Goal: Find specific page/section: Find specific page/section

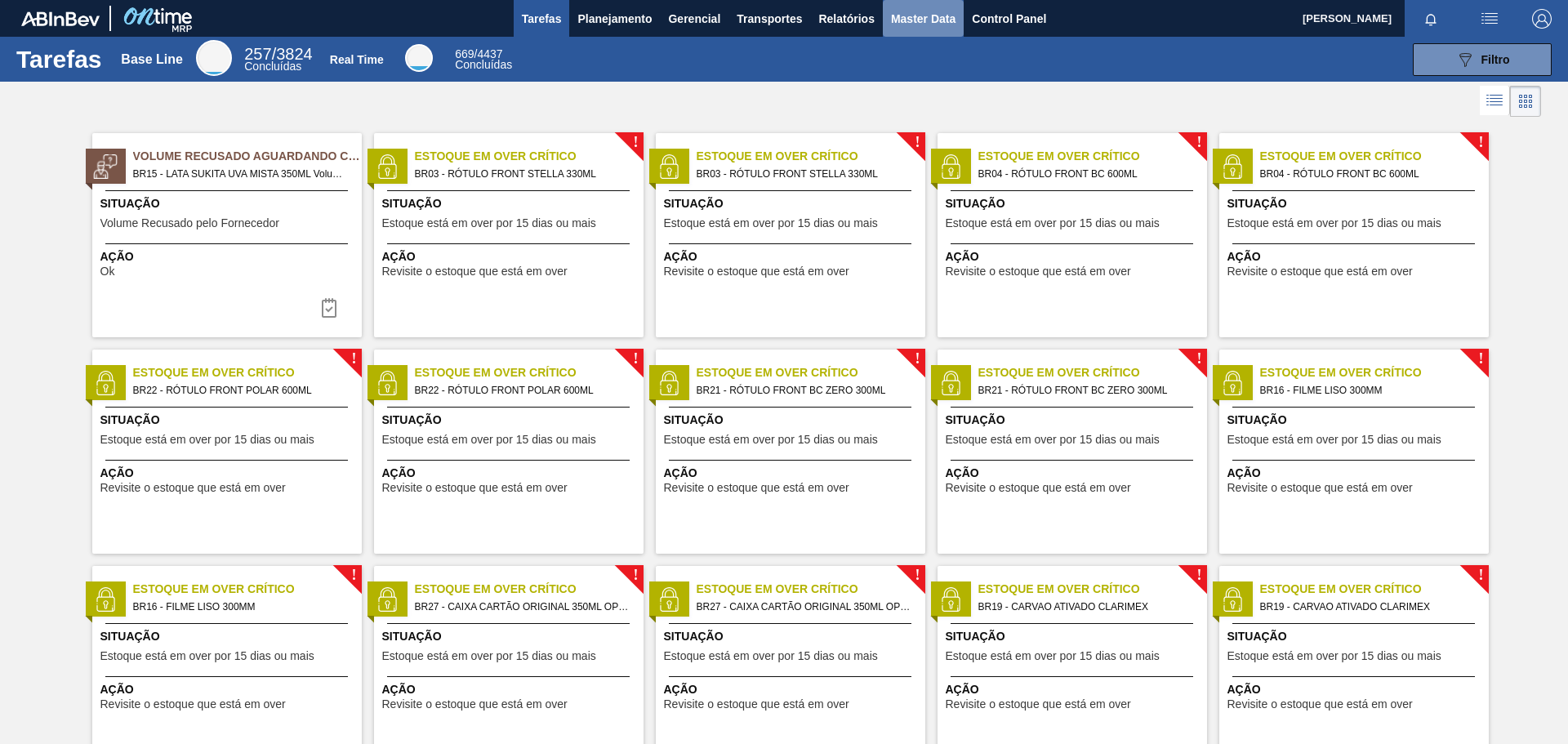
click at [916, 9] on span "Master Data" at bounding box center [923, 19] width 64 height 20
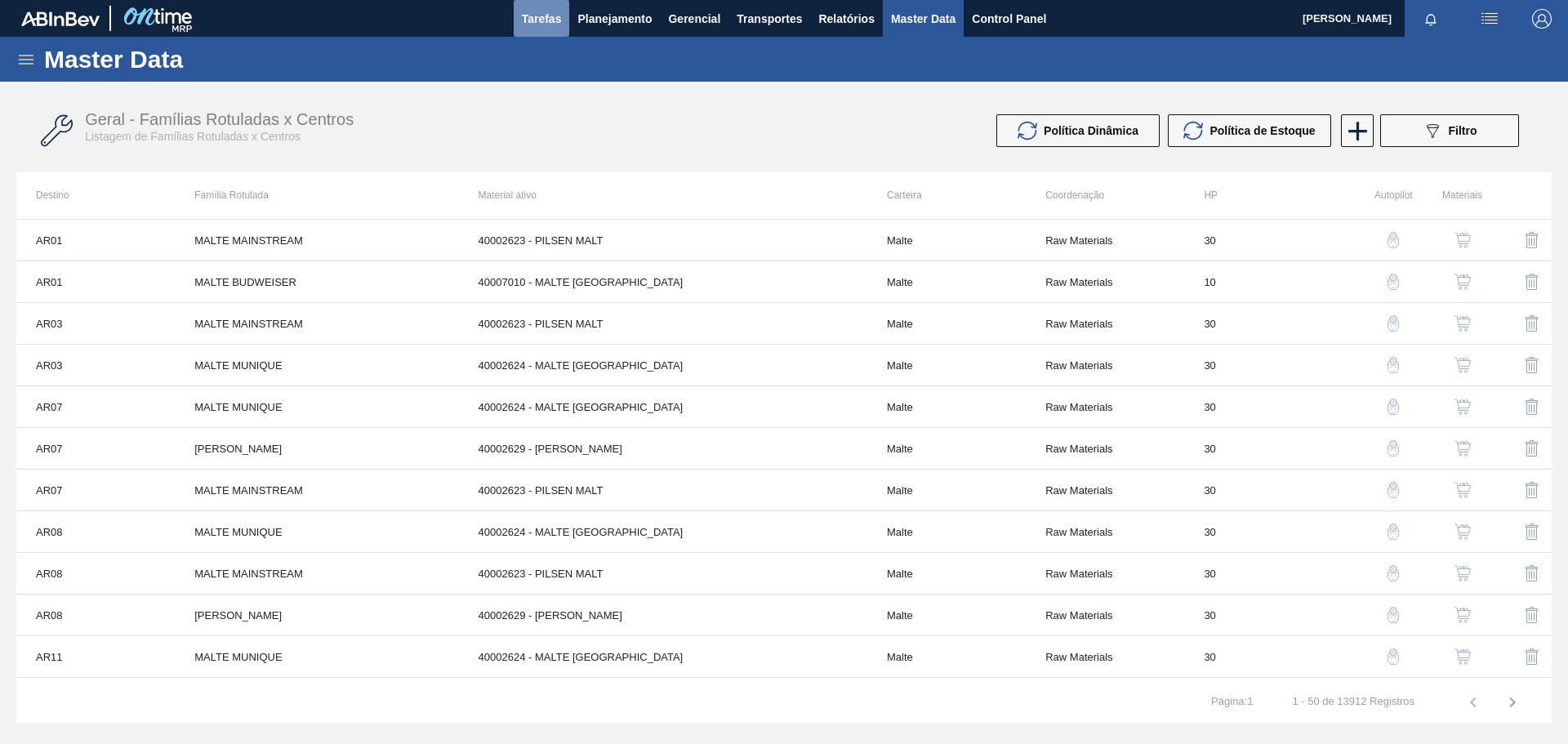
click at [535, 17] on span "Tarefas" at bounding box center [542, 19] width 40 height 20
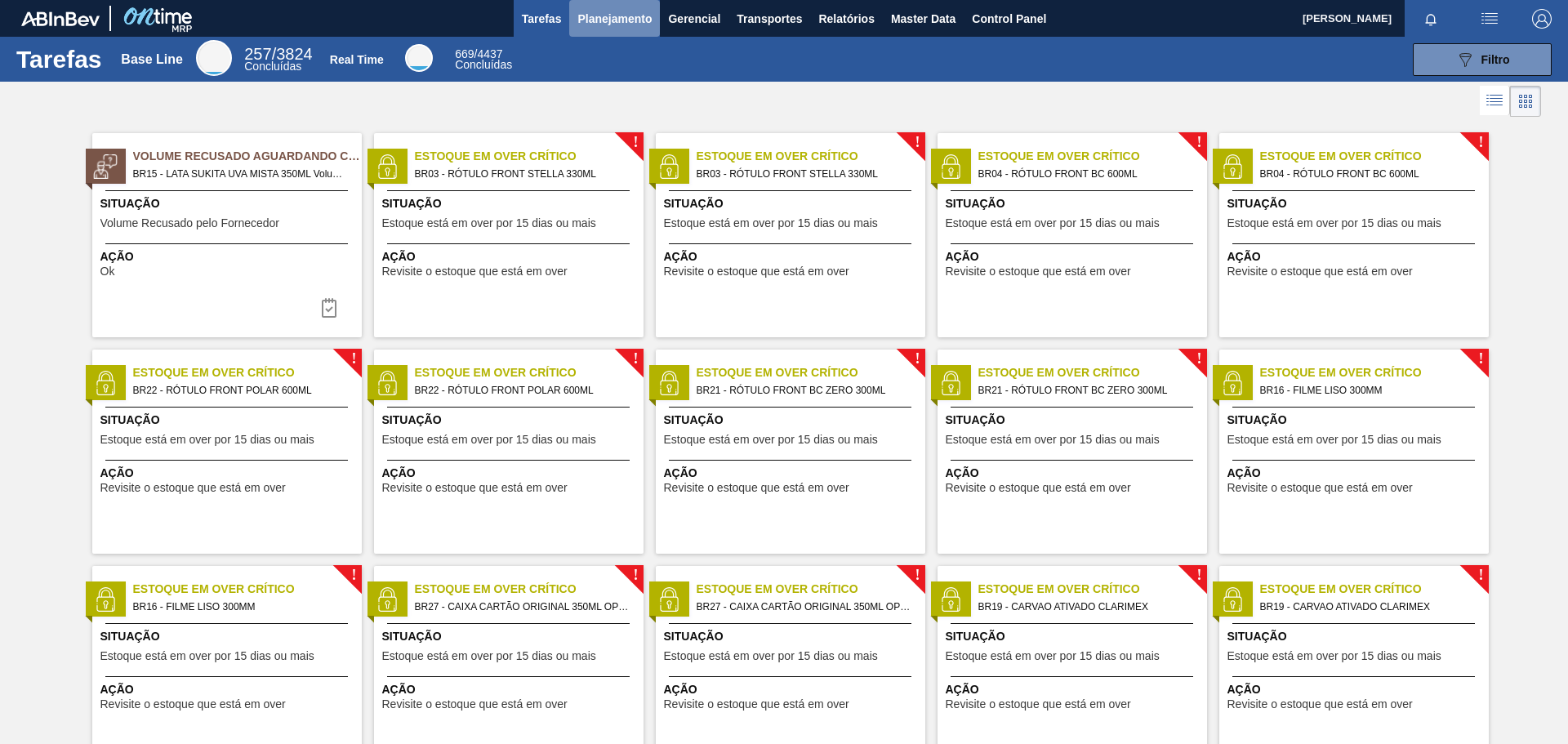
click at [601, 14] on span "Planejamento" at bounding box center [614, 19] width 74 height 20
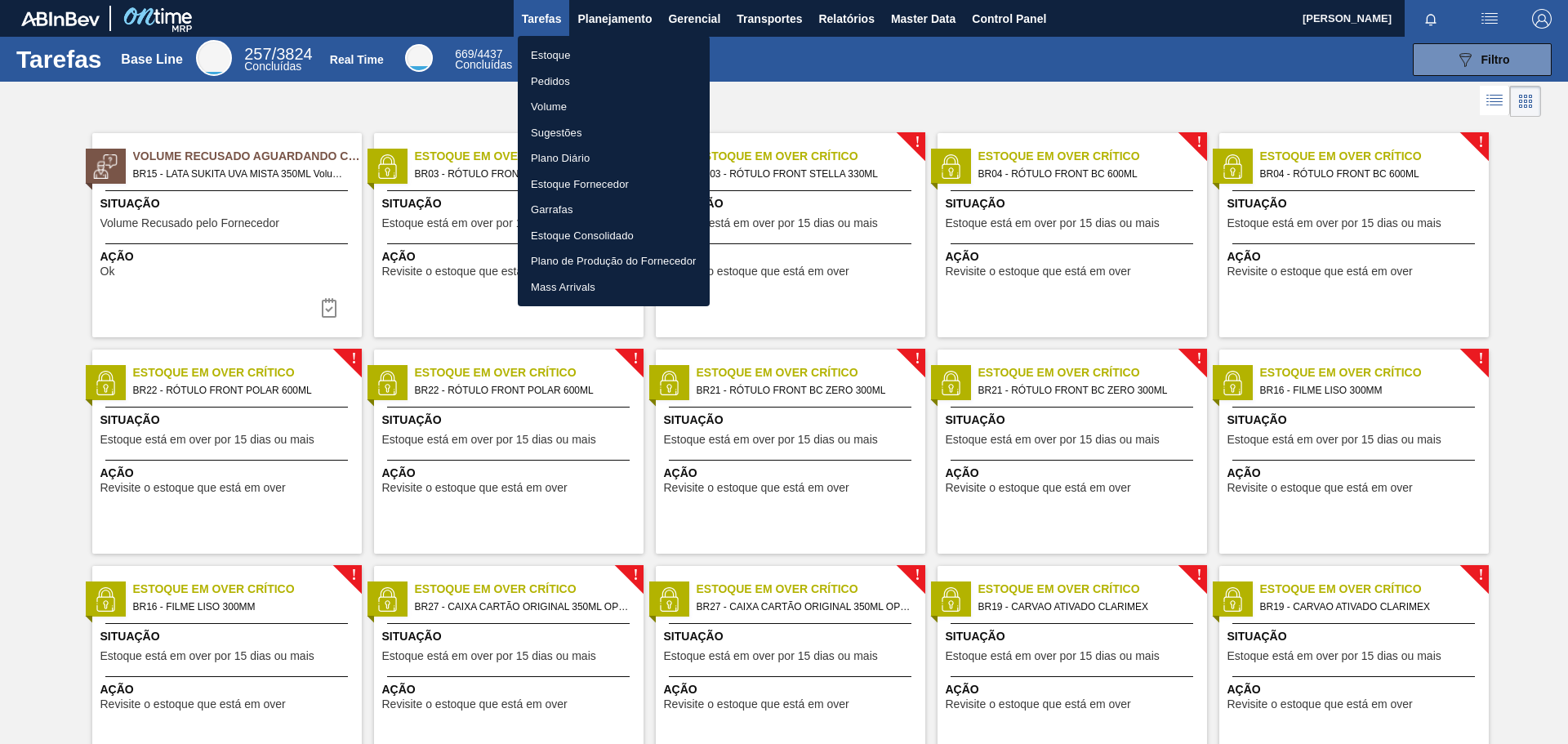
click at [596, 20] on div at bounding box center [784, 372] width 1568 height 744
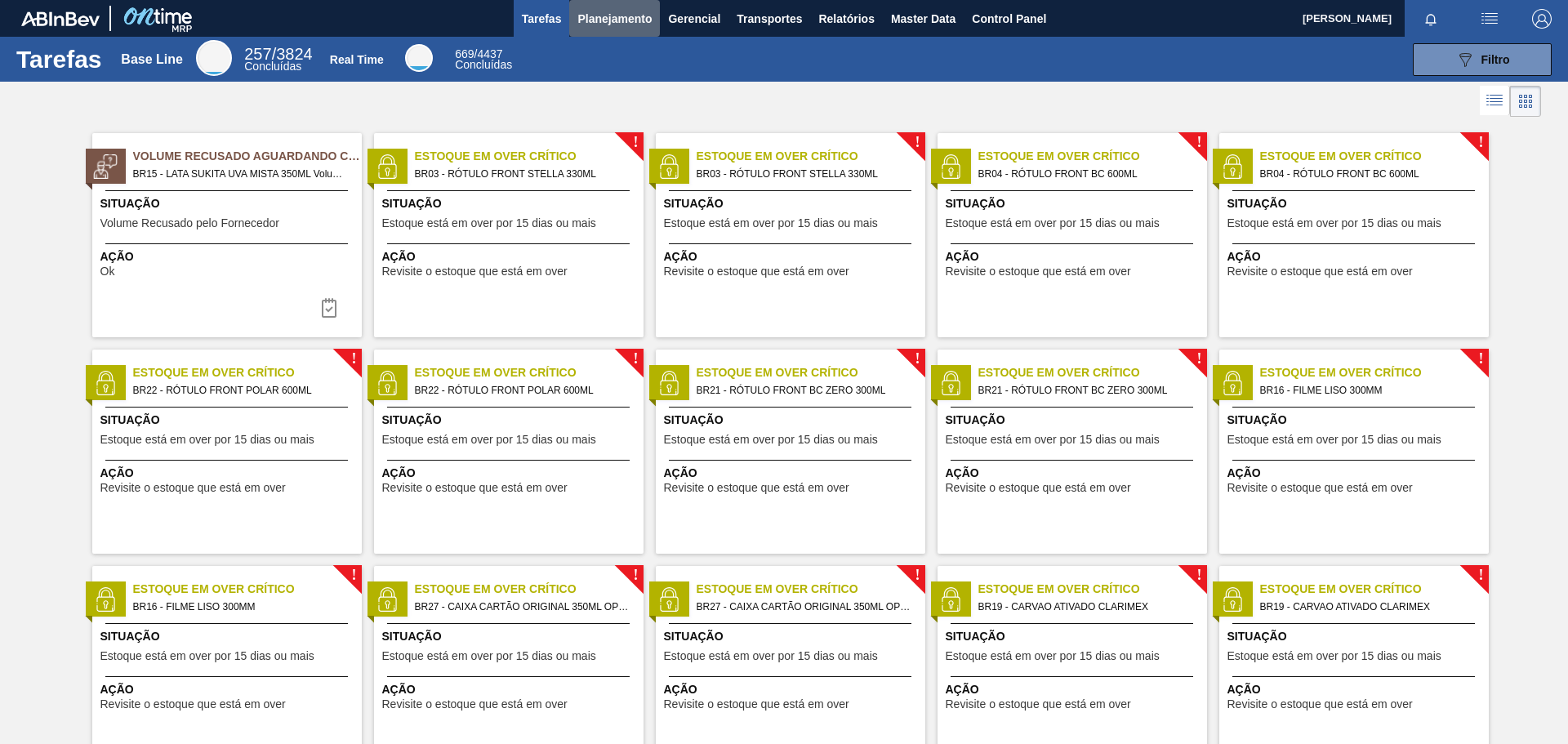
click at [591, 20] on span "Planejamento" at bounding box center [614, 19] width 74 height 20
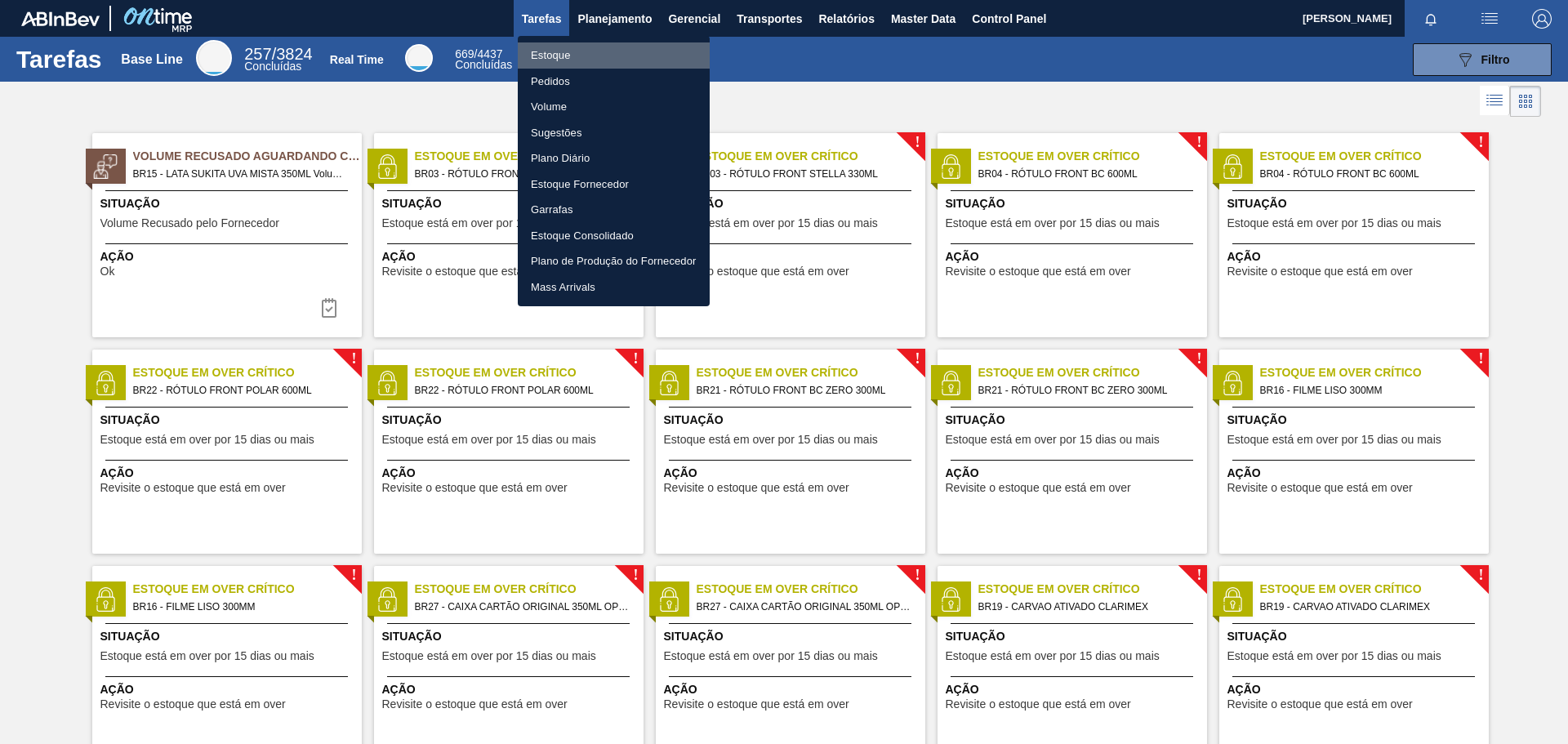
click at [554, 63] on li "Estoque" at bounding box center [614, 56] width 192 height 26
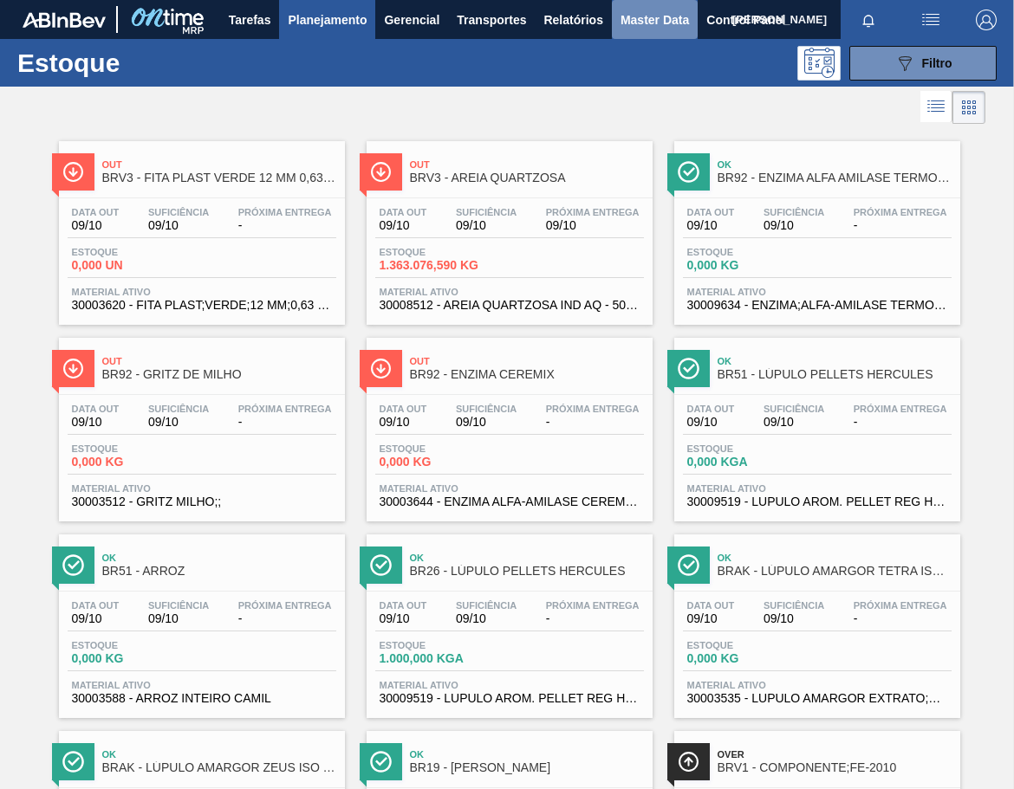
click at [636, 30] on button "Master Data" at bounding box center [655, 19] width 86 height 39
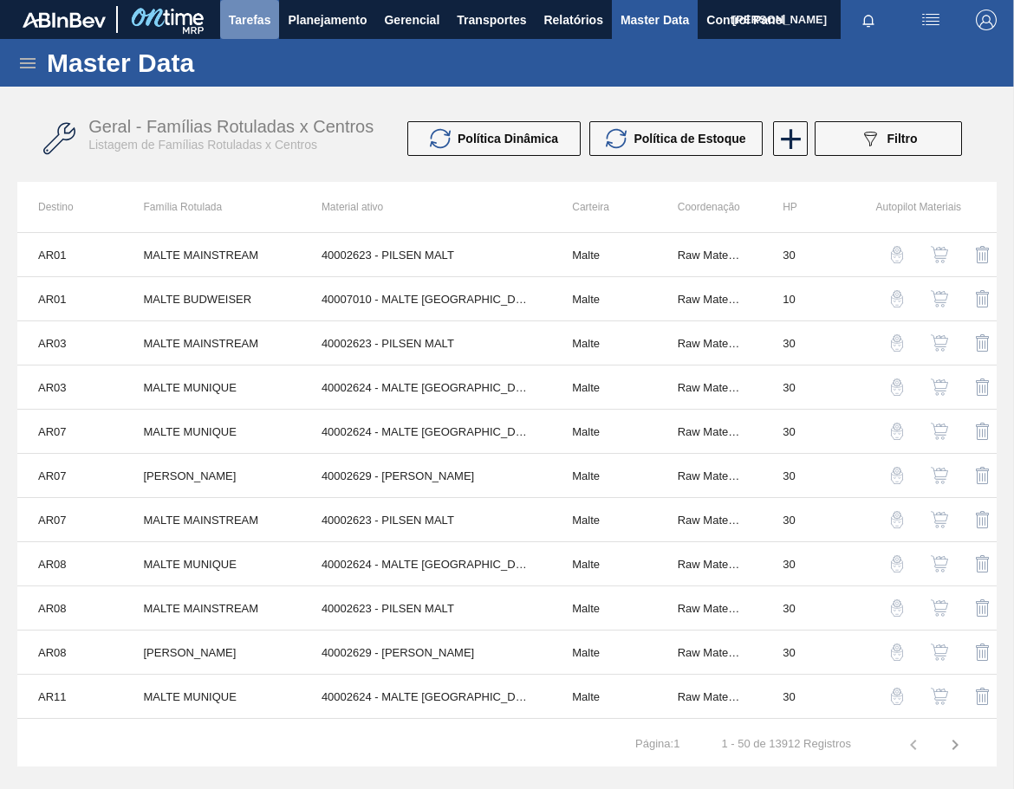
click at [256, 14] on span "Tarefas" at bounding box center [250, 20] width 42 height 21
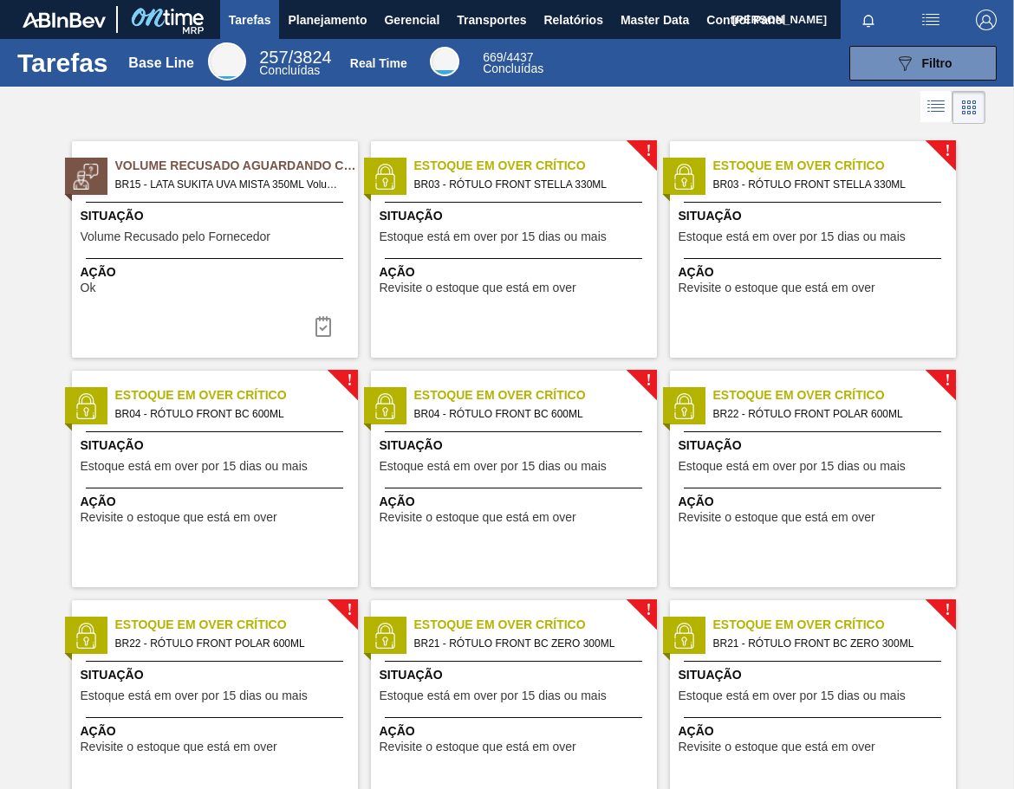
click at [975, 25] on img "button" at bounding box center [985, 20] width 21 height 21
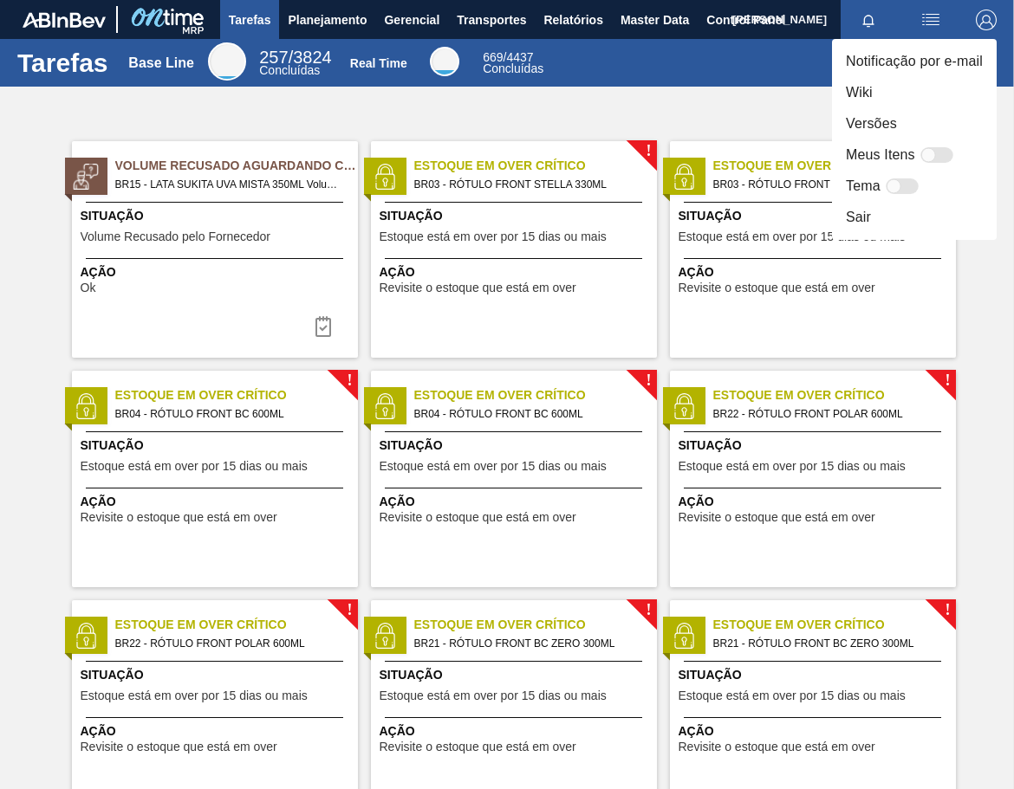
click at [879, 108] on li "Versões" at bounding box center [914, 123] width 165 height 31
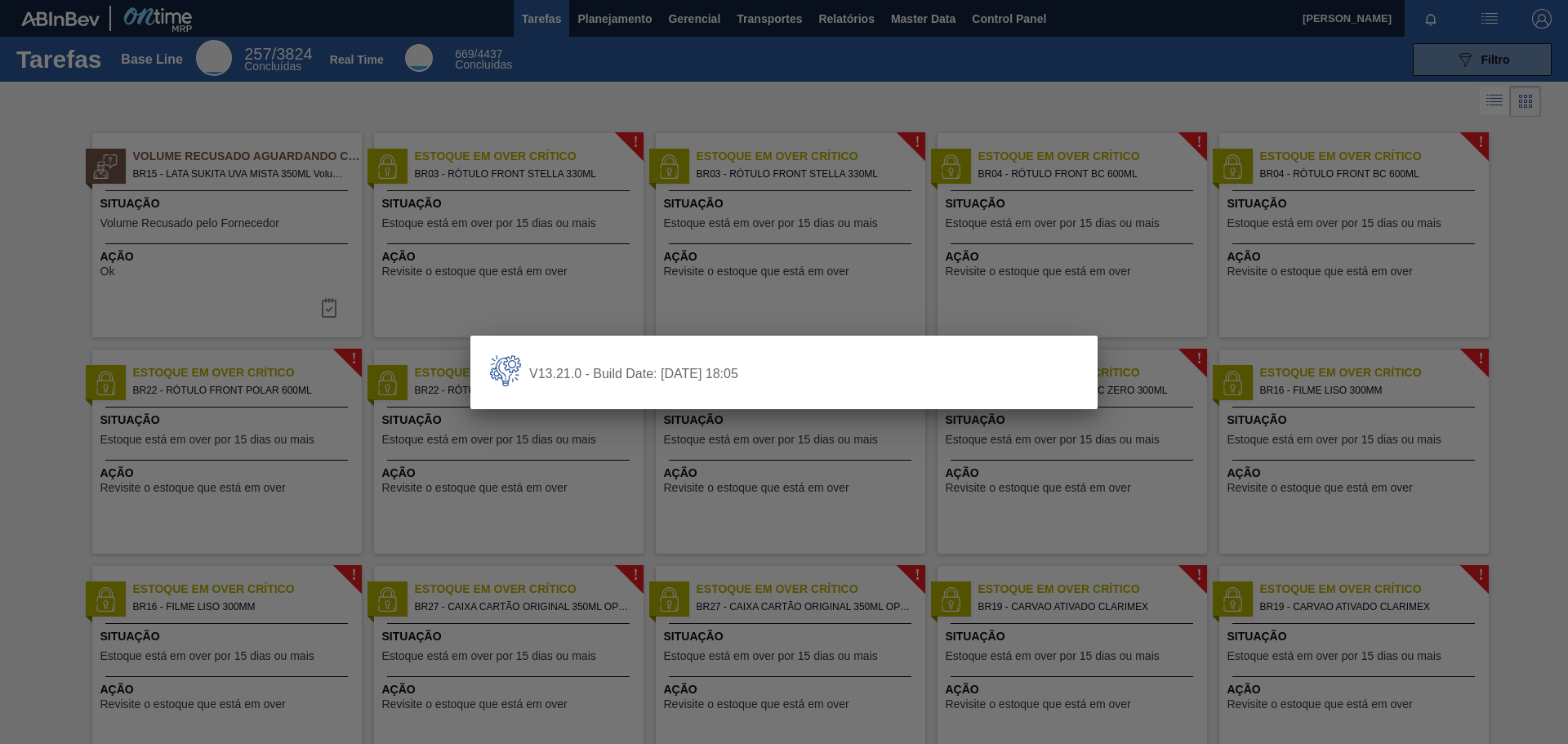
click at [1154, 195] on div at bounding box center [784, 372] width 1568 height 744
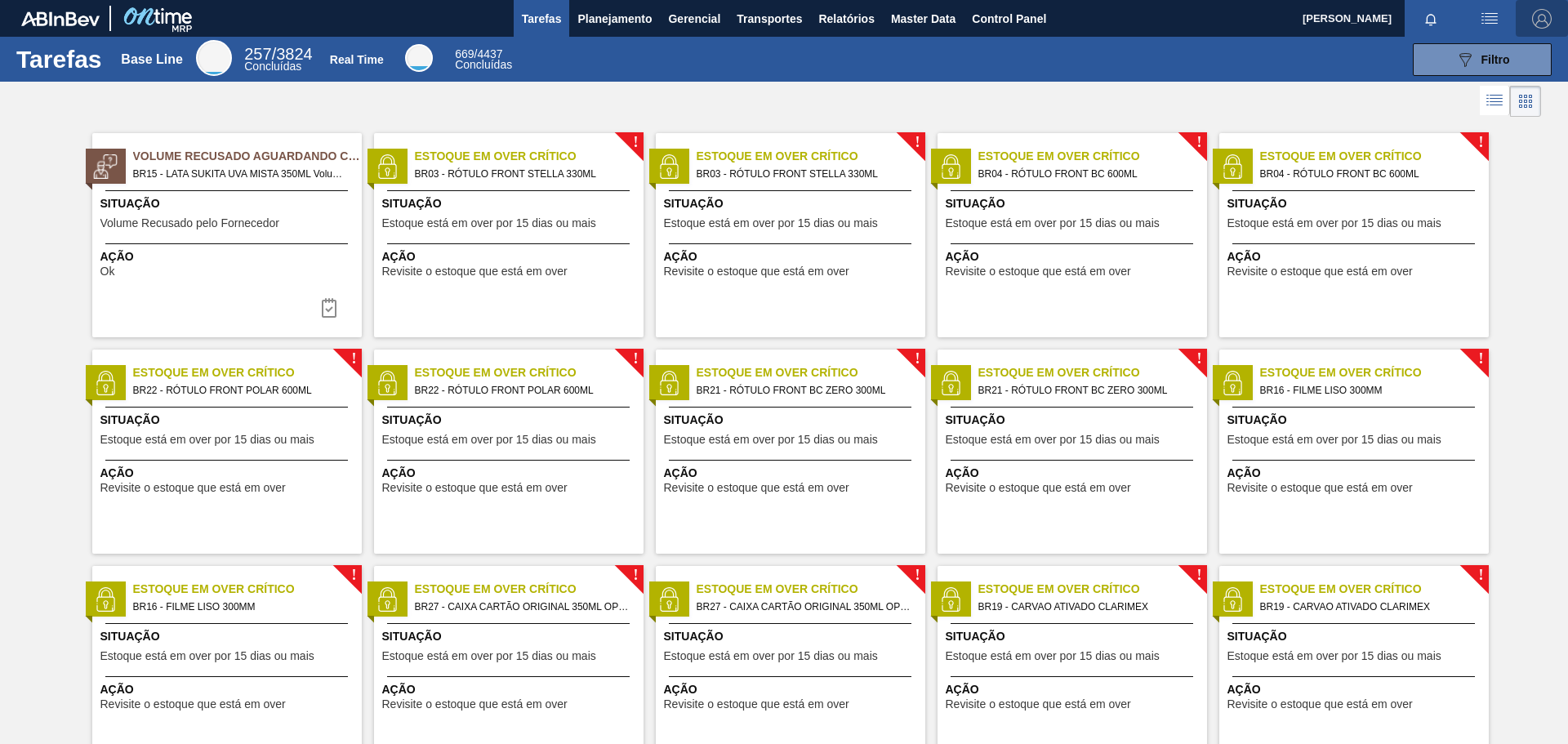
click at [1541, 22] on img "button" at bounding box center [1542, 19] width 20 height 20
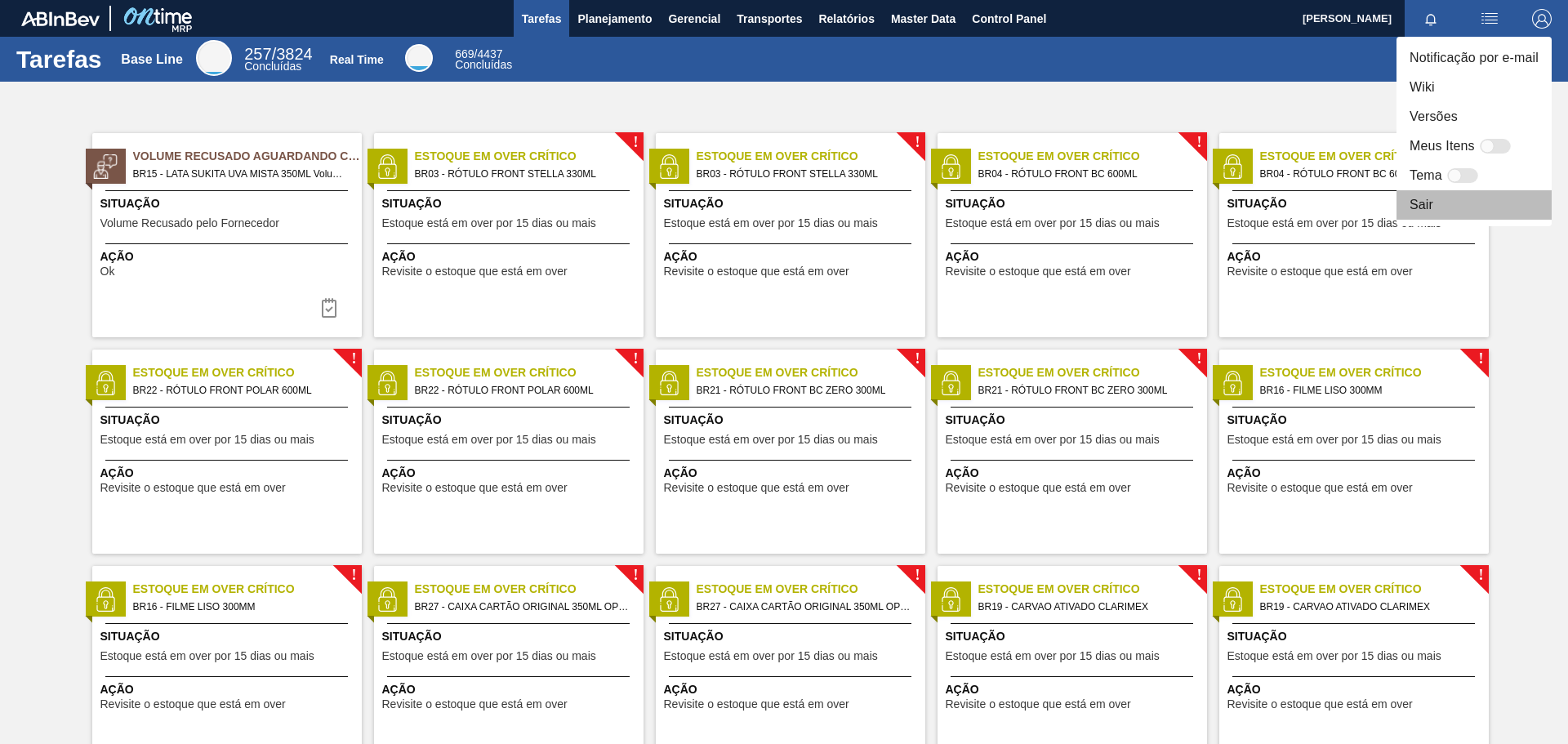
click at [1447, 205] on li "Sair" at bounding box center [1474, 205] width 156 height 29
